Goal: Transaction & Acquisition: Book appointment/travel/reservation

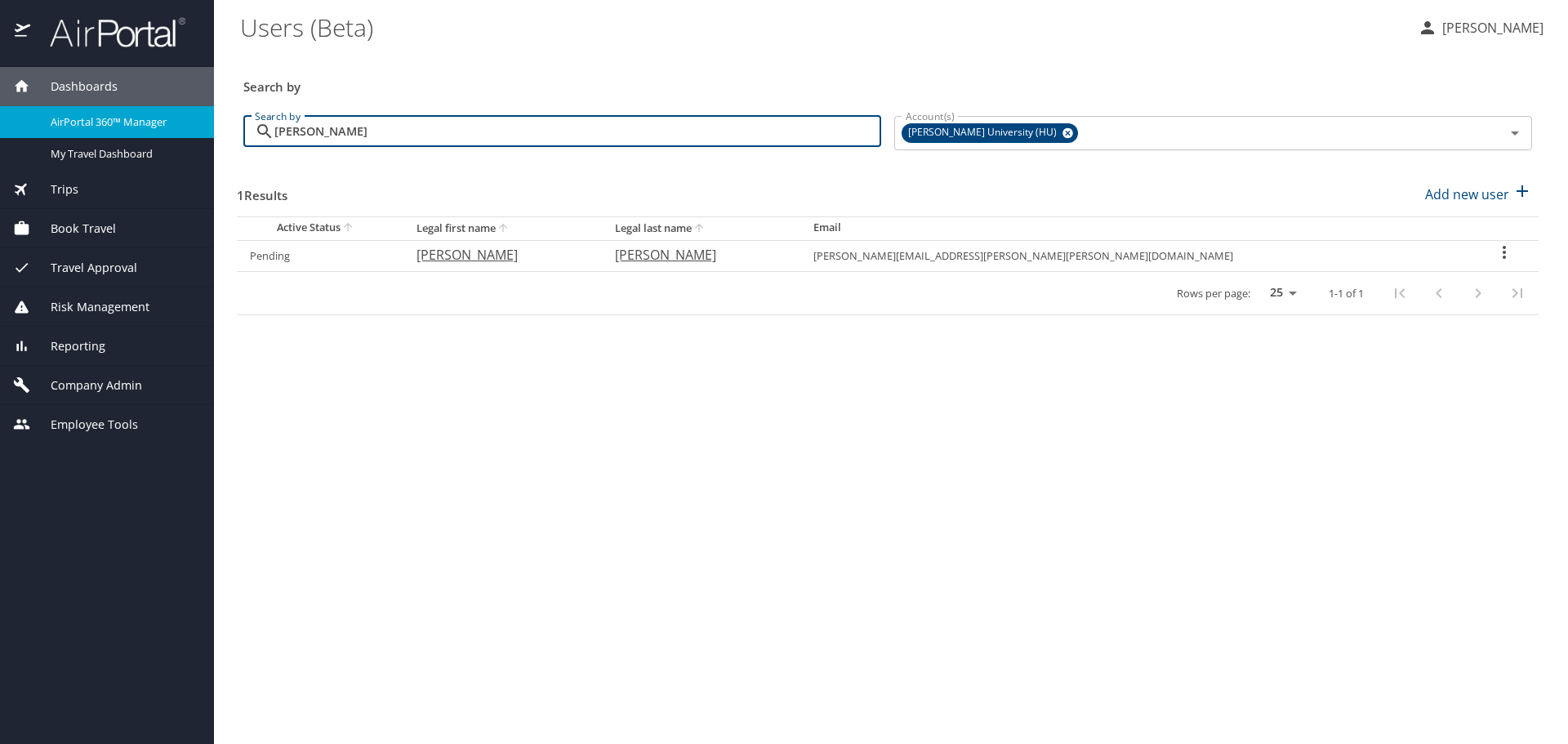
drag, startPoint x: 327, startPoint y: 135, endPoint x: 158, endPoint y: 129, distance: 169.1
click at [165, 130] on div "Dashboards AirPortal 360™ Manager My Travel Dashboard Trips Airtinerary® Lookup…" at bounding box center [784, 372] width 1568 height 744
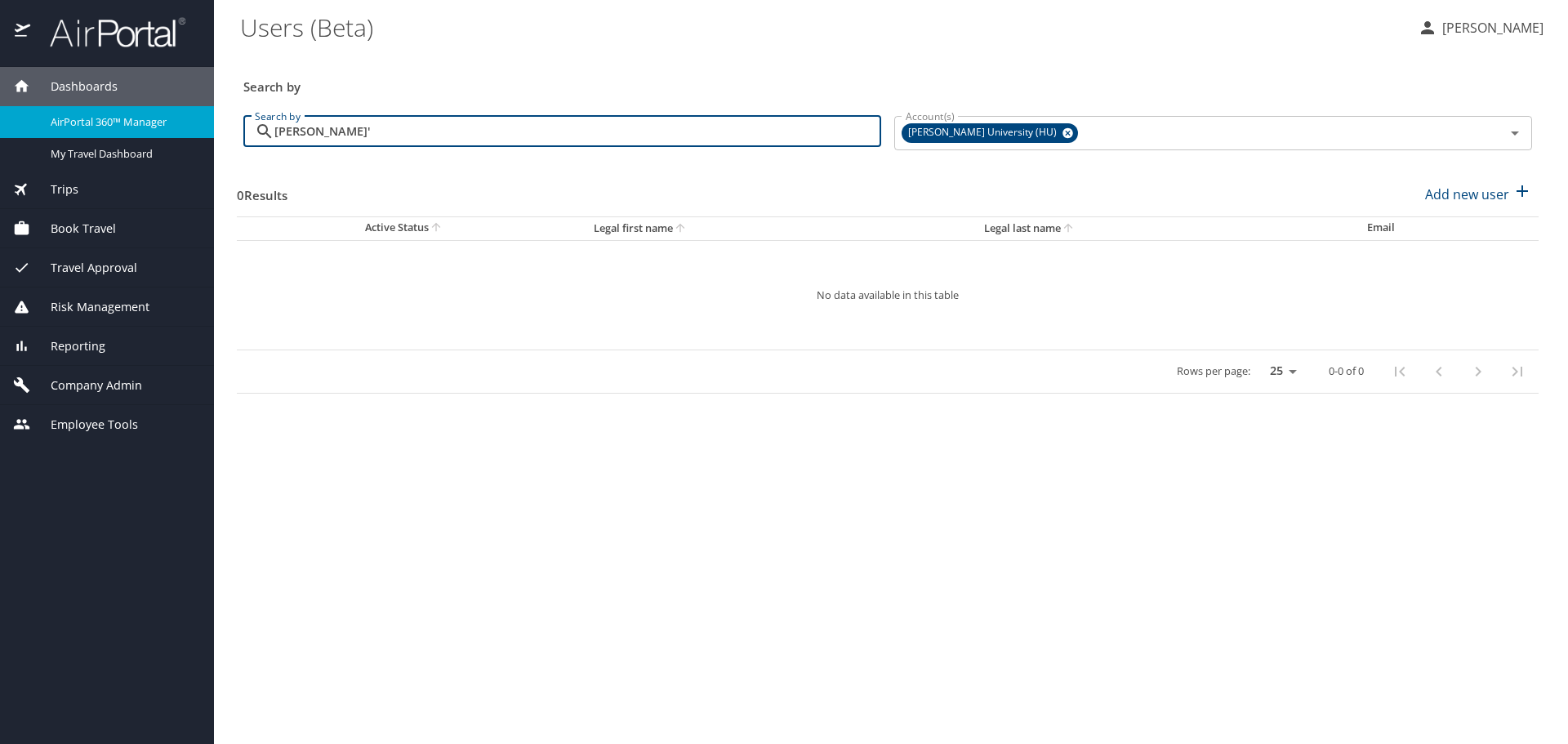
click at [349, 135] on input "peterson'" at bounding box center [578, 132] width 607 height 31
type input "peterson"
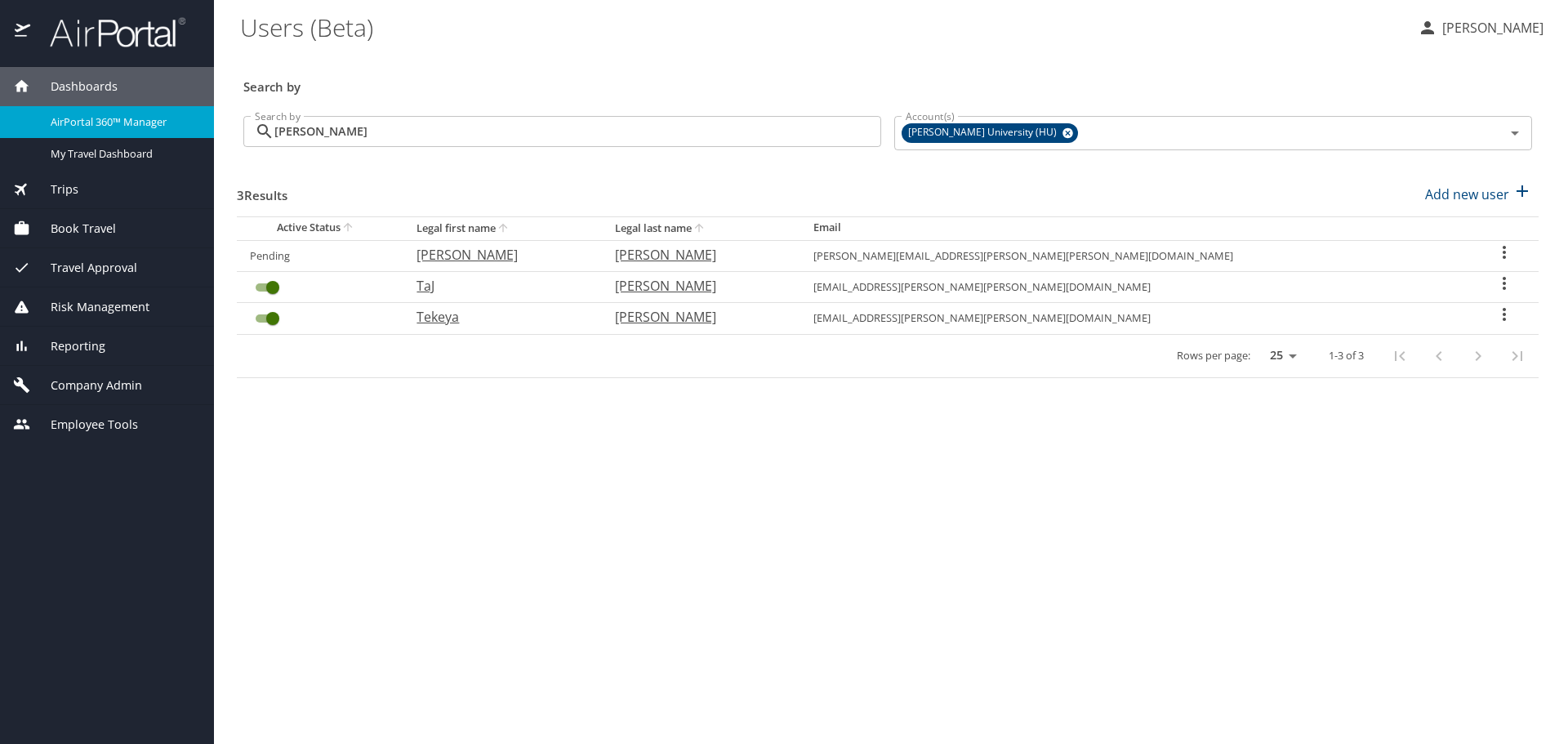
click at [1494, 252] on icon "User Search Table" at bounding box center [1504, 252] width 19 height 19
click at [738, 196] on div at bounding box center [784, 372] width 1568 height 744
click at [110, 233] on span "Book Travel" at bounding box center [73, 229] width 85 height 18
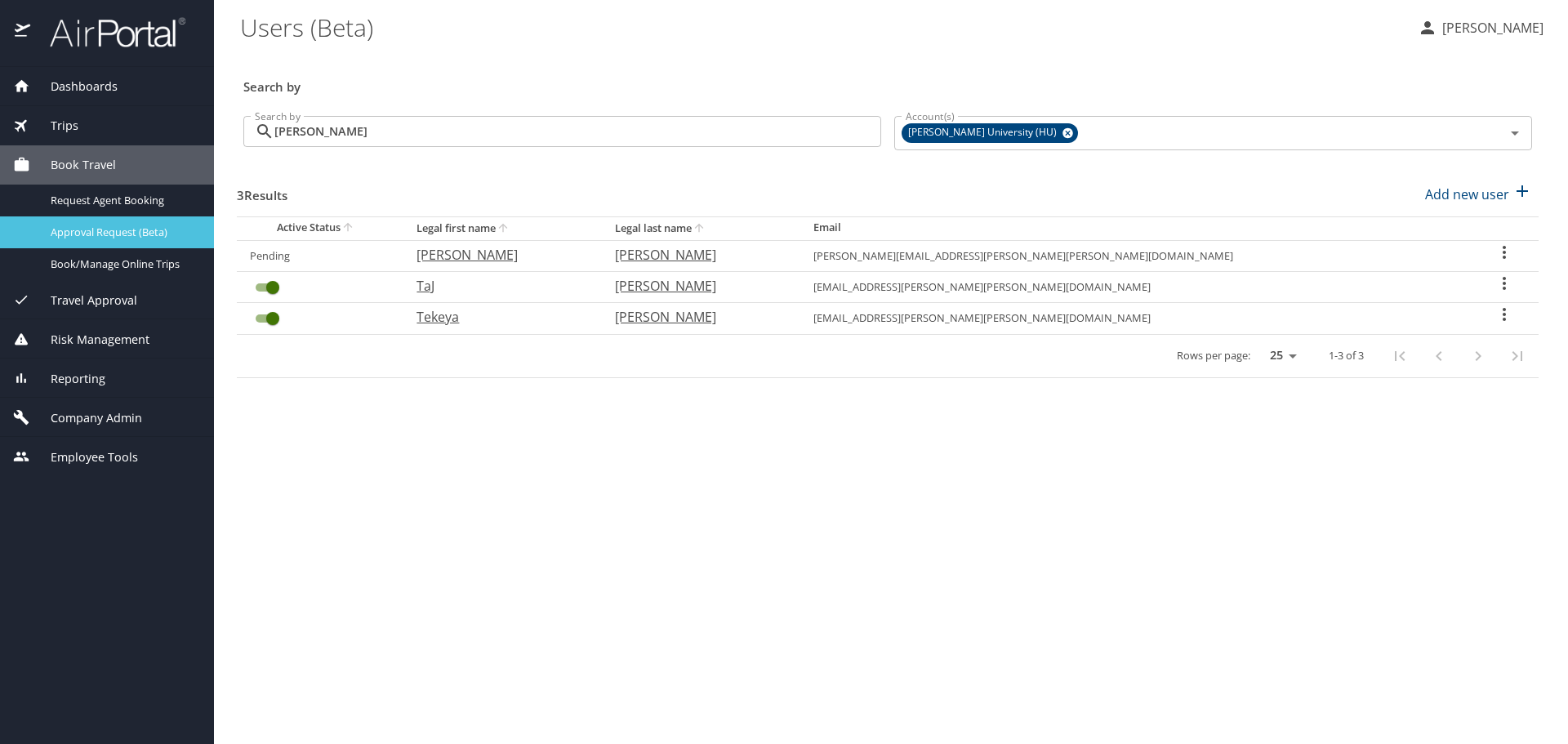
click at [108, 236] on span "Approval Request (Beta)" at bounding box center [122, 232] width 143 height 16
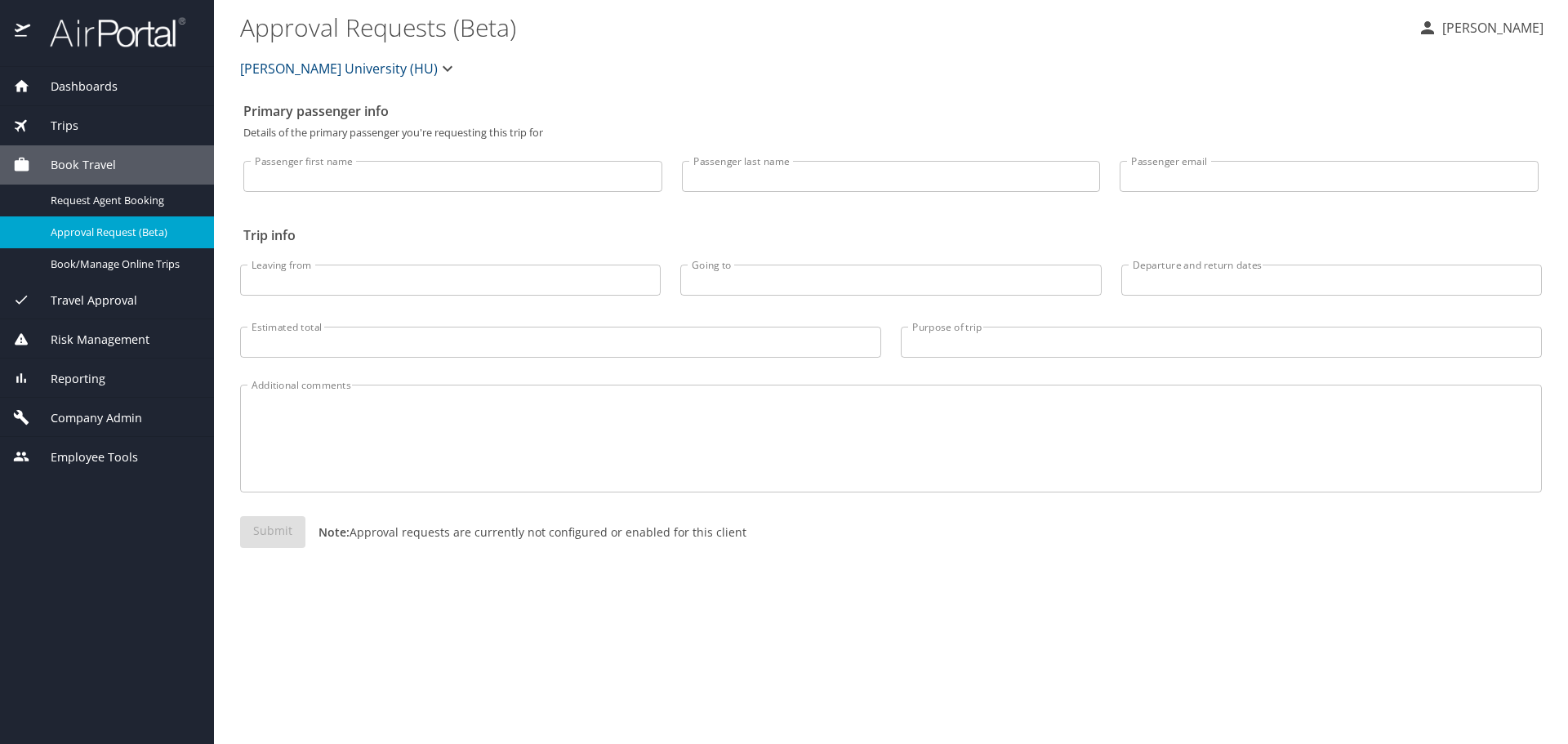
click at [98, 156] on span "Book Travel" at bounding box center [73, 166] width 85 height 18
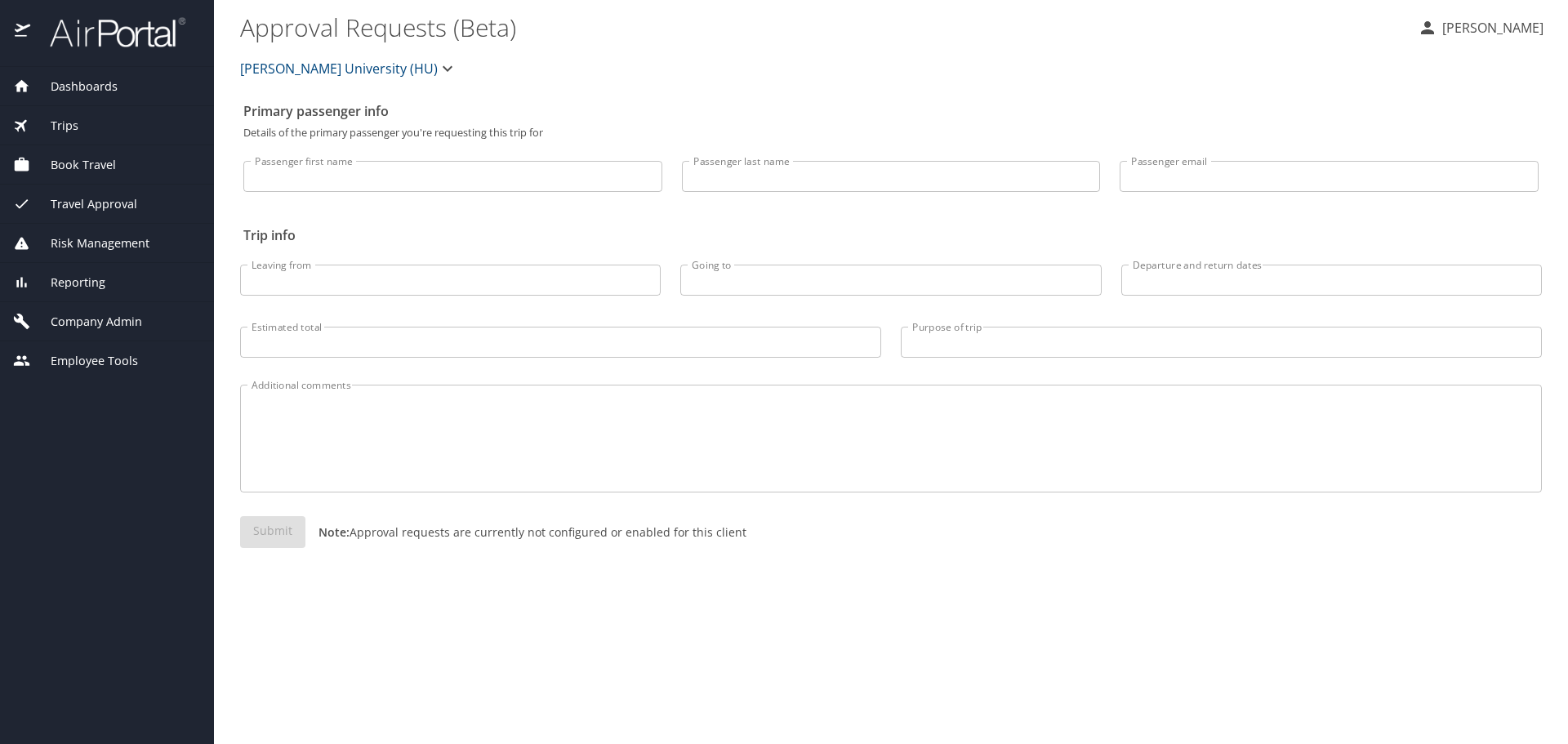
click at [104, 165] on span "Book Travel" at bounding box center [73, 166] width 85 height 18
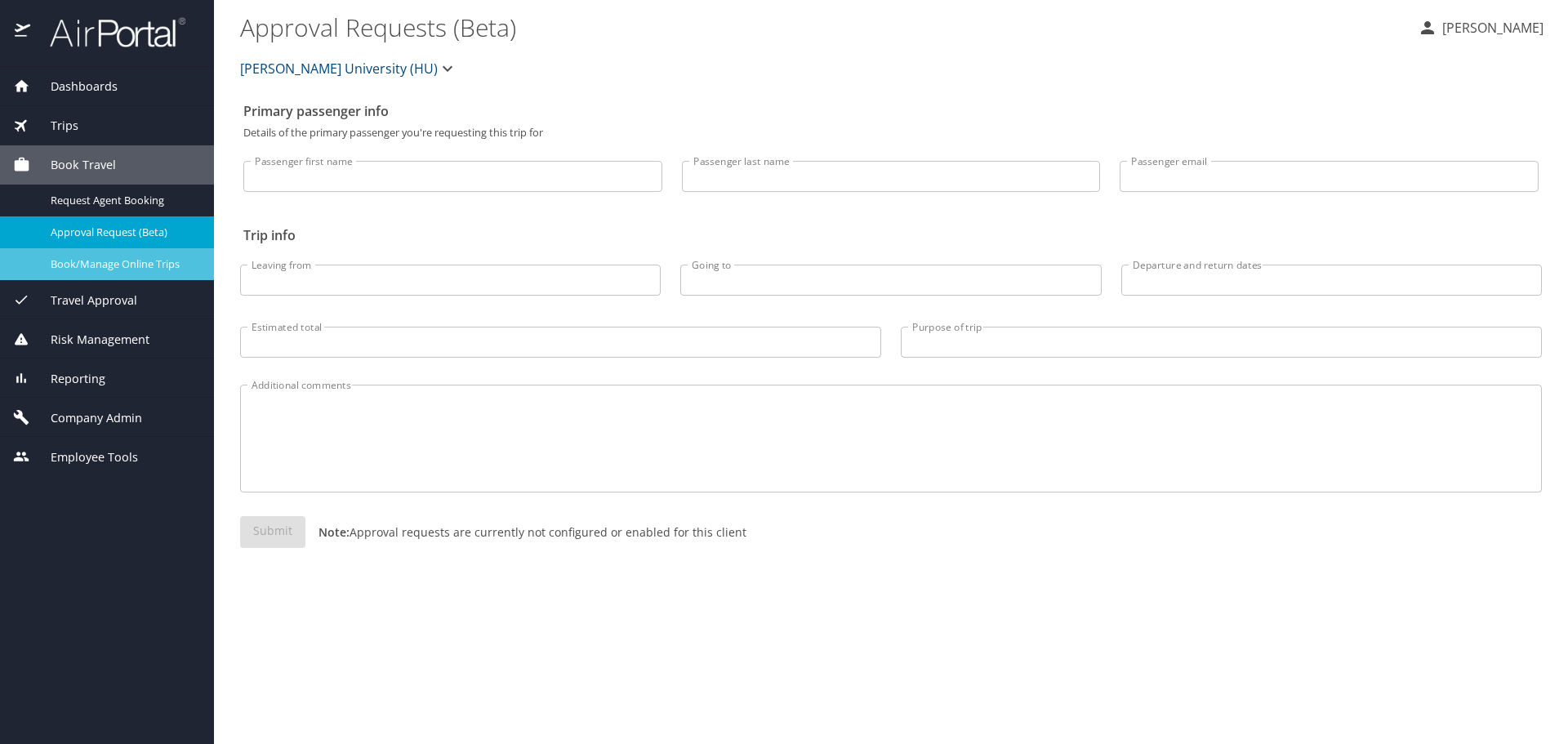
click at [119, 257] on span "Book/Manage Online Trips" at bounding box center [122, 264] width 143 height 16
